Goal: Information Seeking & Learning: Learn about a topic

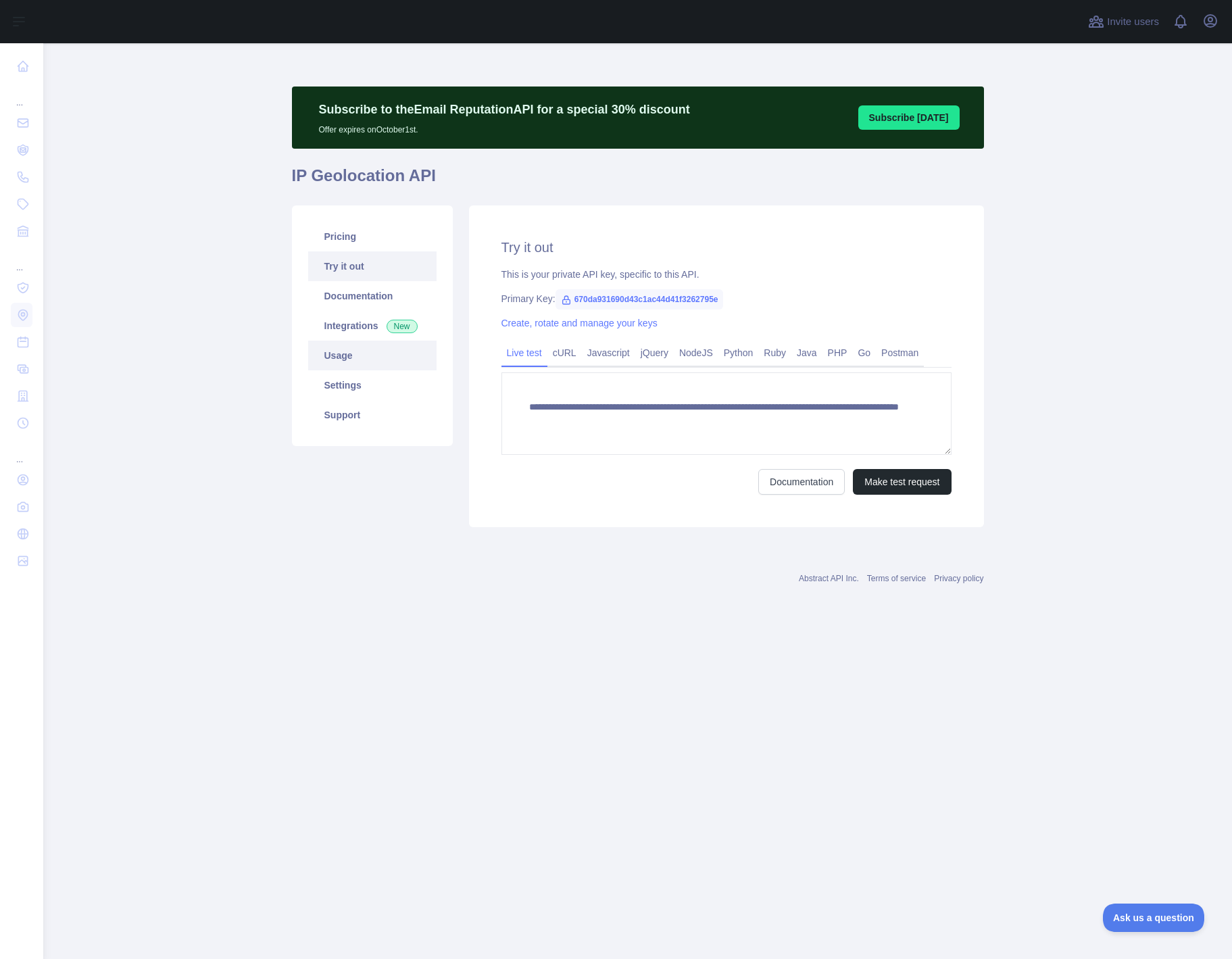
click at [333, 354] on link "Usage" at bounding box center [373, 355] width 128 height 30
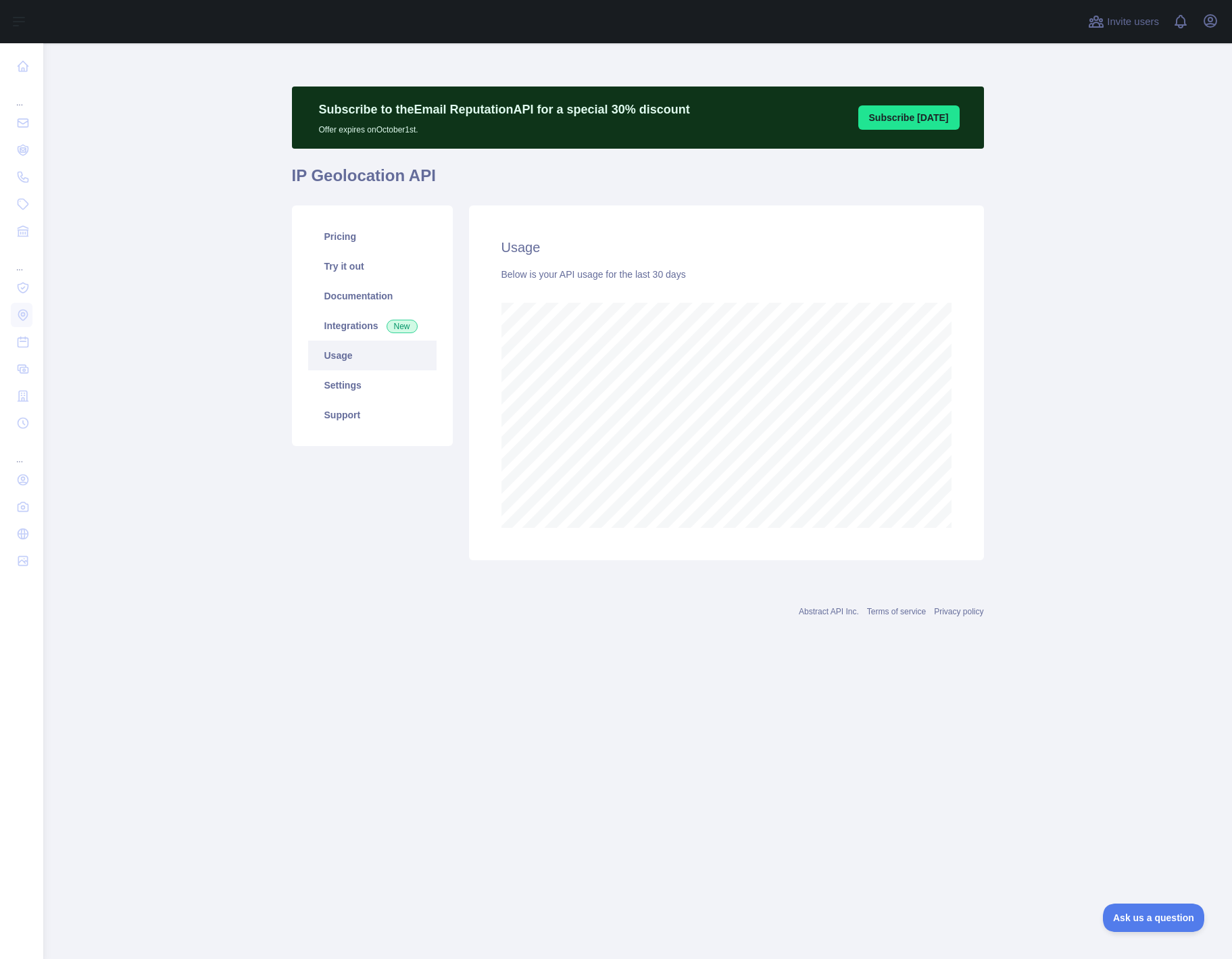
scroll to position [916, 1189]
click at [360, 414] on link "Support" at bounding box center [373, 415] width 128 height 30
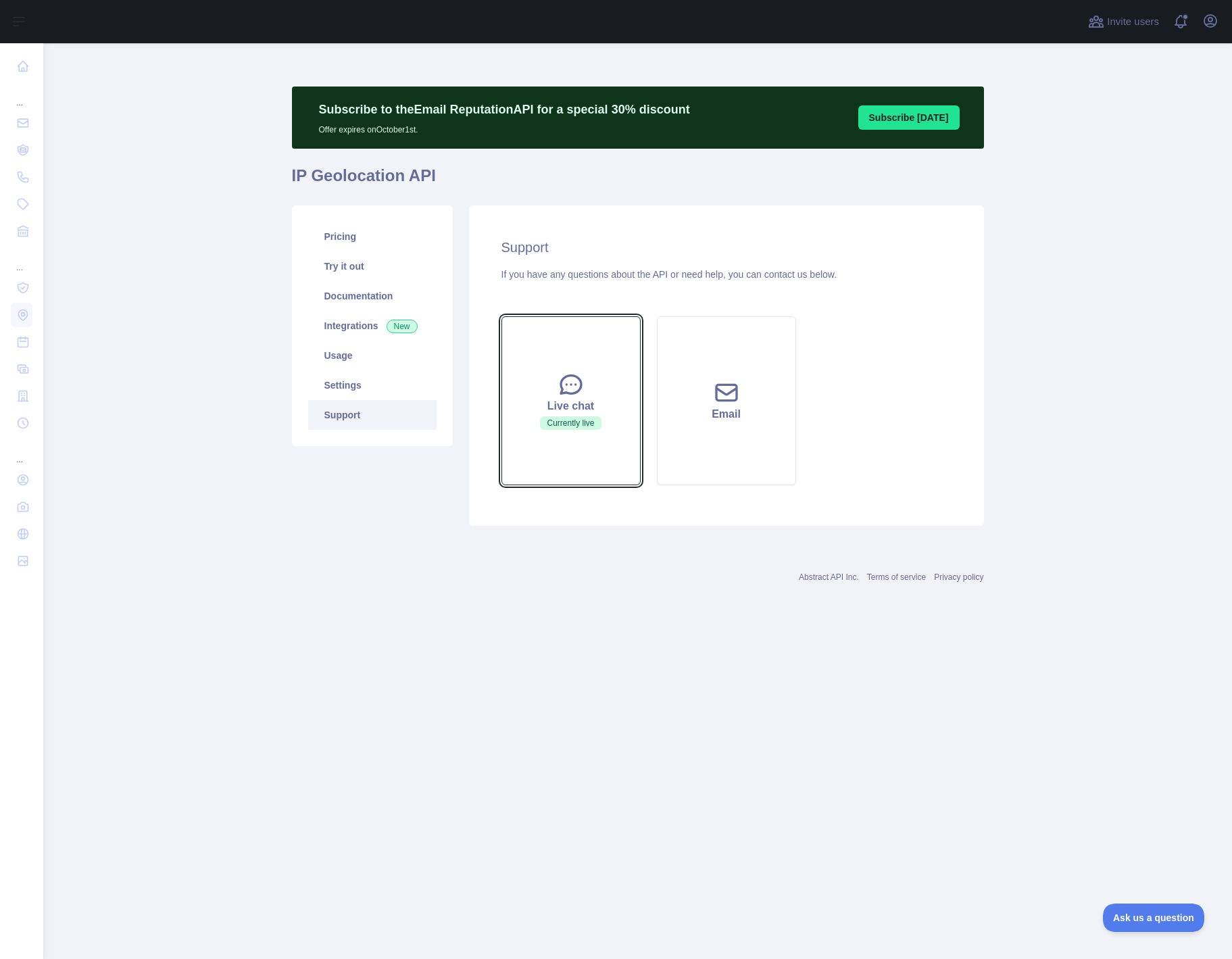
click at [562, 402] on div "Live chat" at bounding box center [571, 406] width 106 height 16
click at [558, 389] on icon at bounding box center [571, 384] width 27 height 27
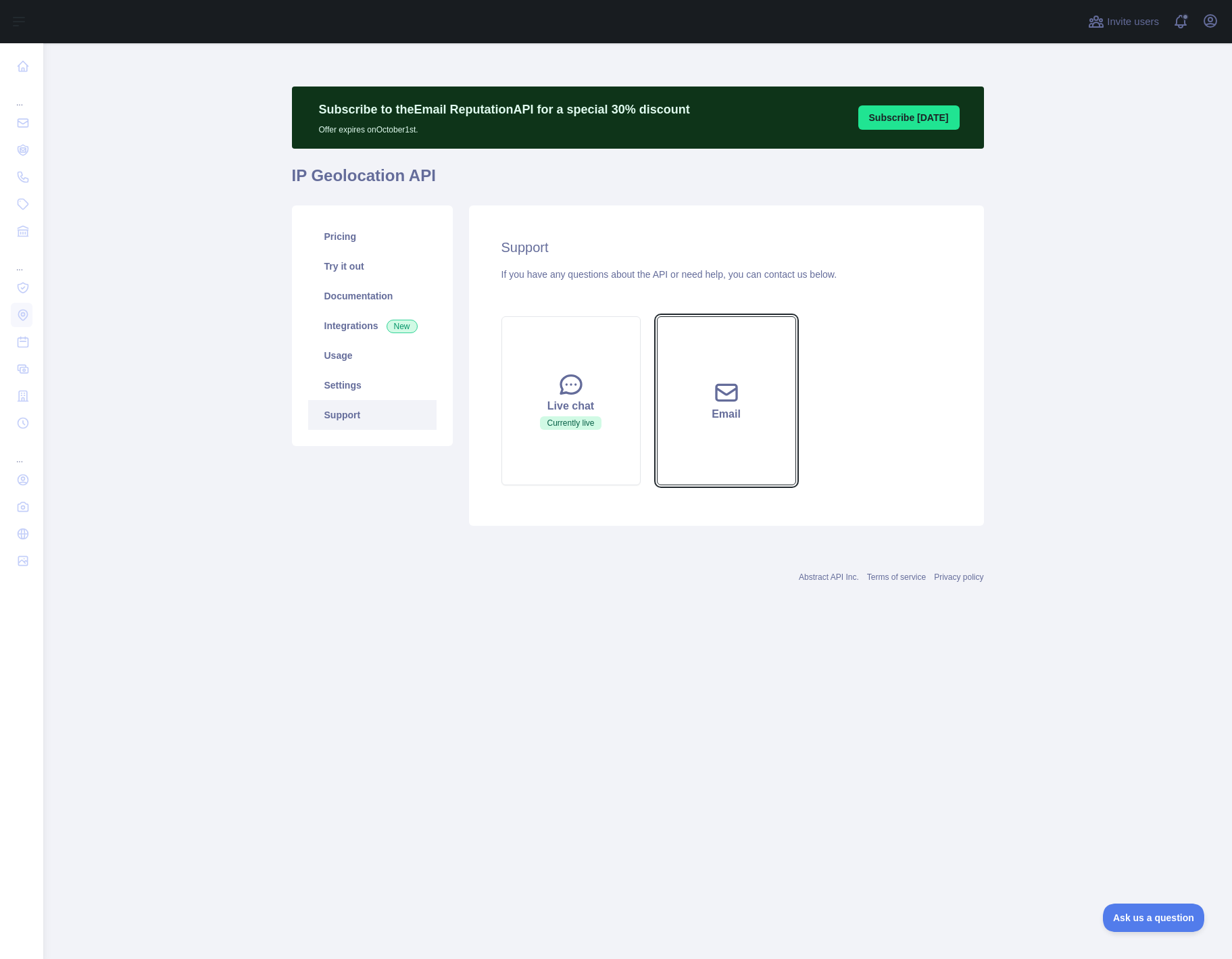
click at [737, 400] on icon at bounding box center [727, 392] width 27 height 27
